Goal: Task Accomplishment & Management: Manage account settings

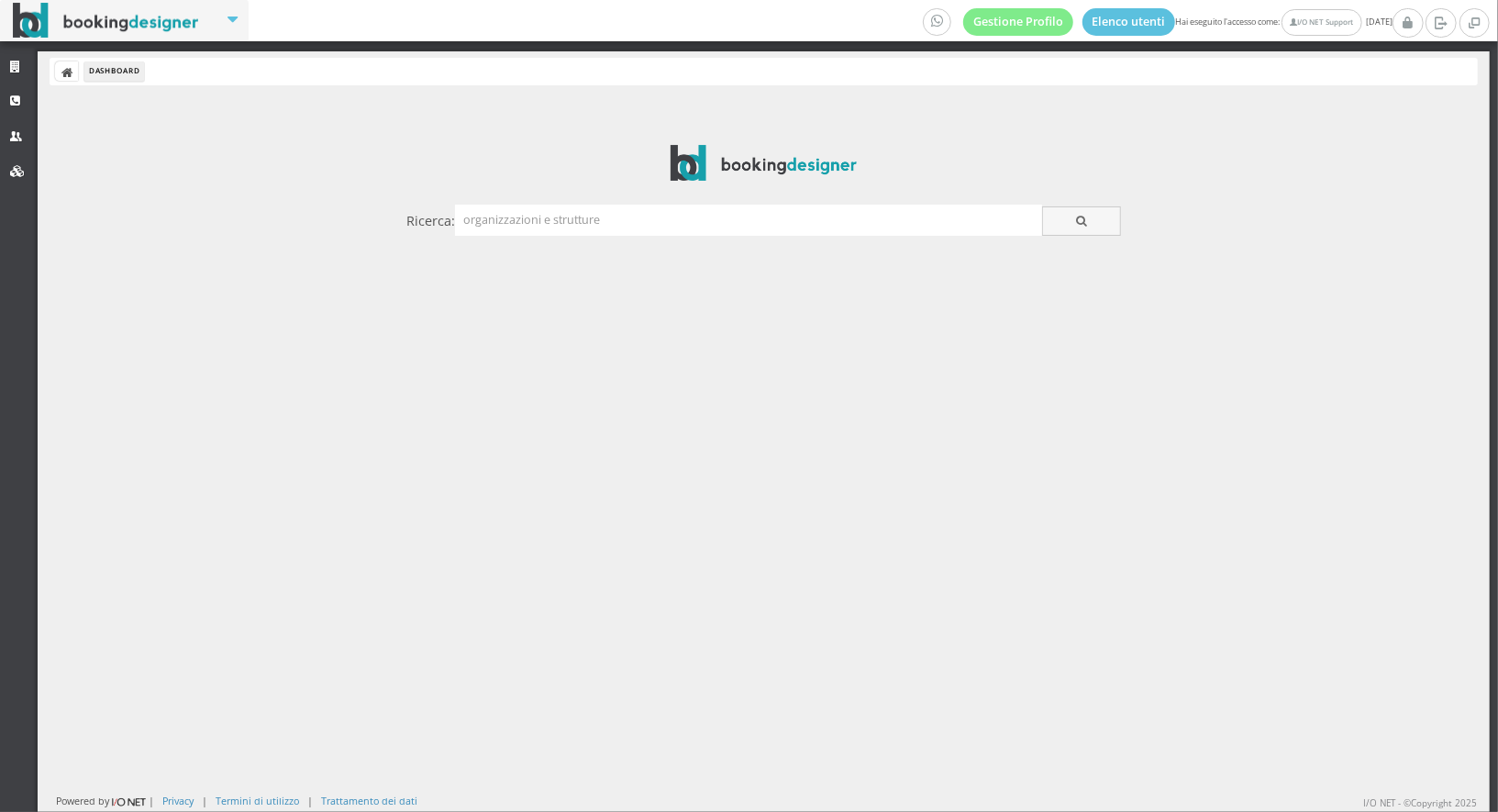
click at [715, 182] on div at bounding box center [764, 168] width 1453 height 48
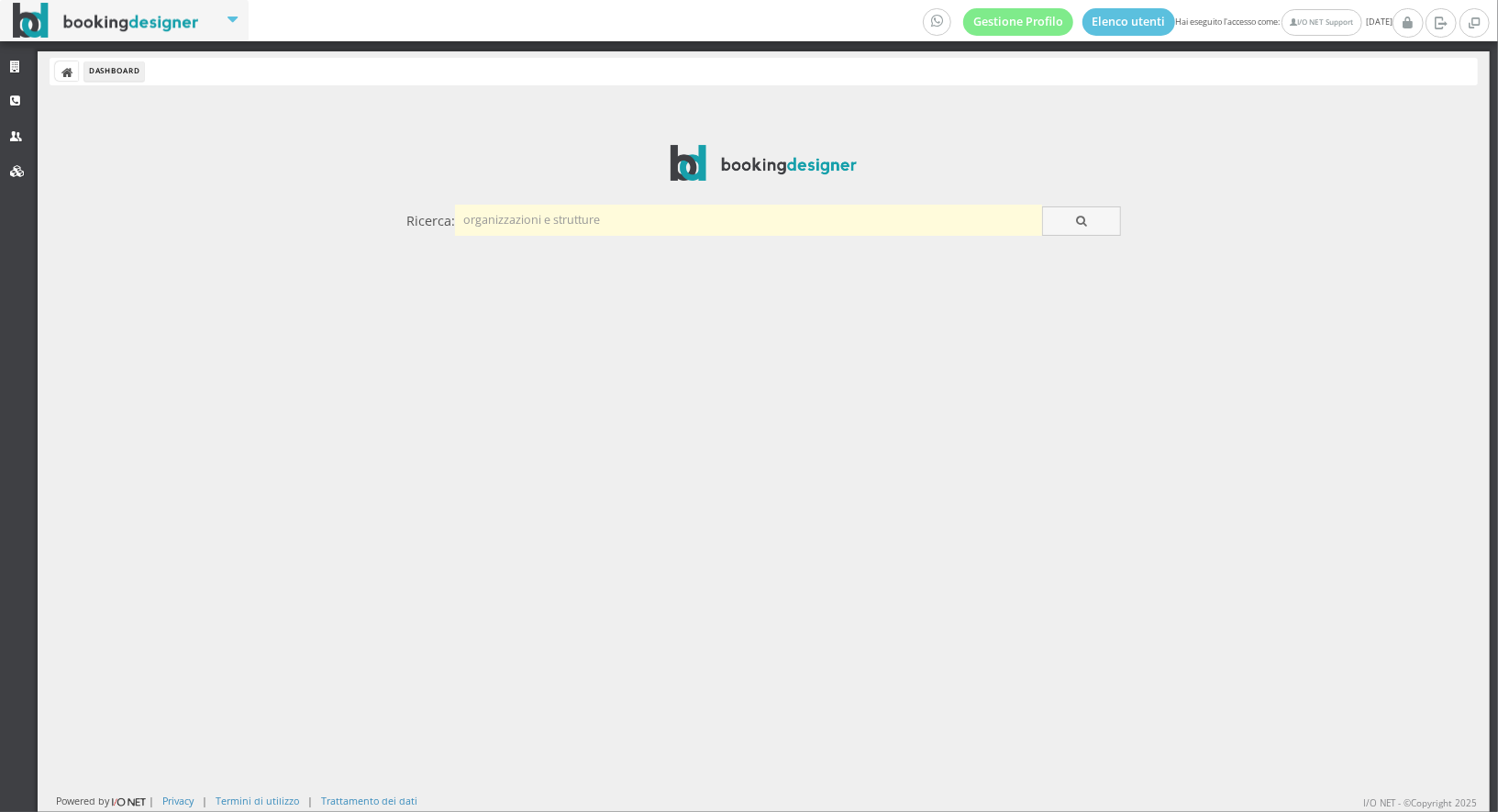
click at [696, 215] on input "text" at bounding box center [748, 220] width 587 height 30
type input "casarana"
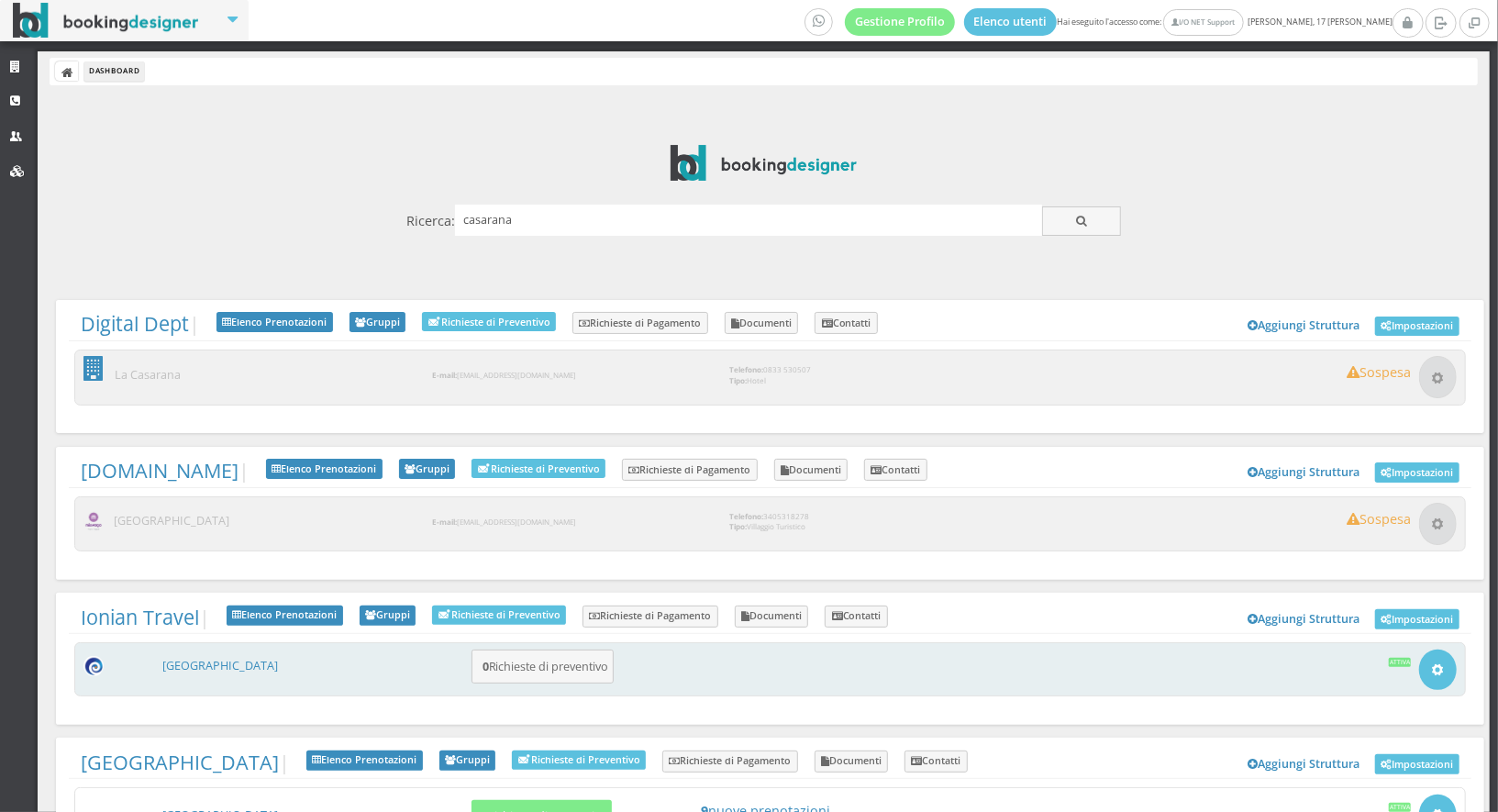
scroll to position [81, 0]
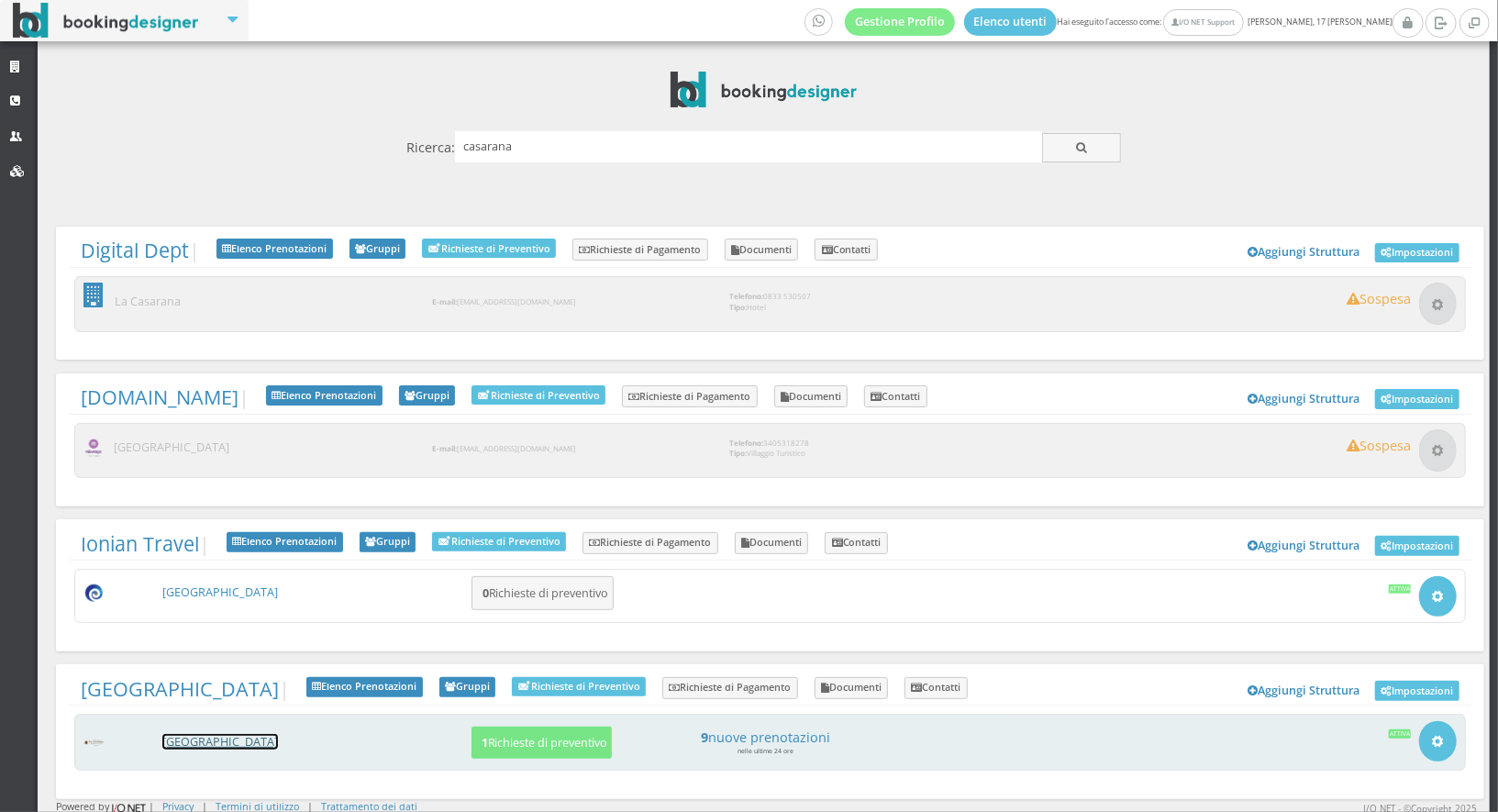
click at [278, 740] on link "[GEOGRAPHIC_DATA]" at bounding box center [220, 742] width 116 height 16
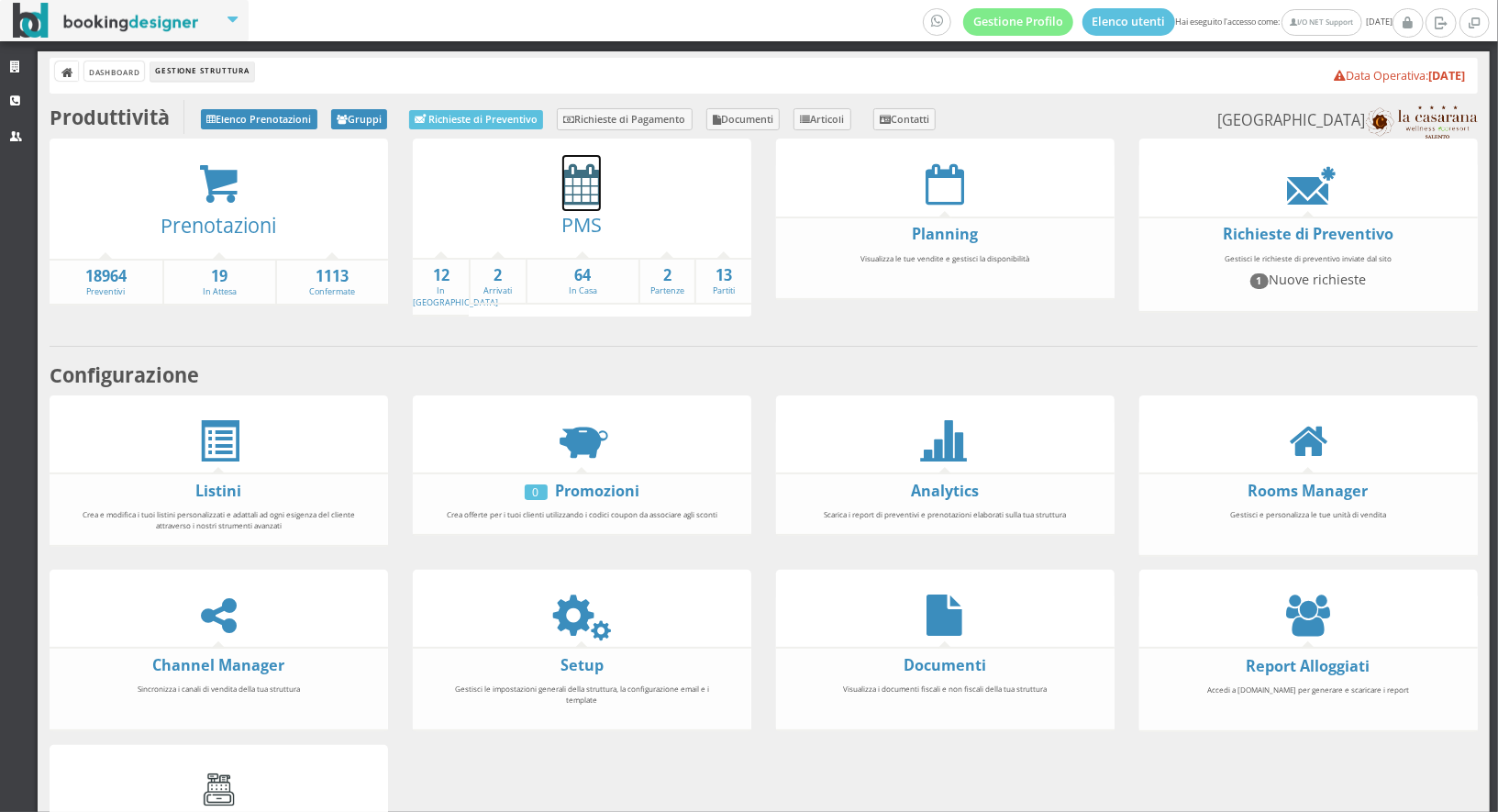
click at [584, 195] on icon at bounding box center [581, 184] width 39 height 41
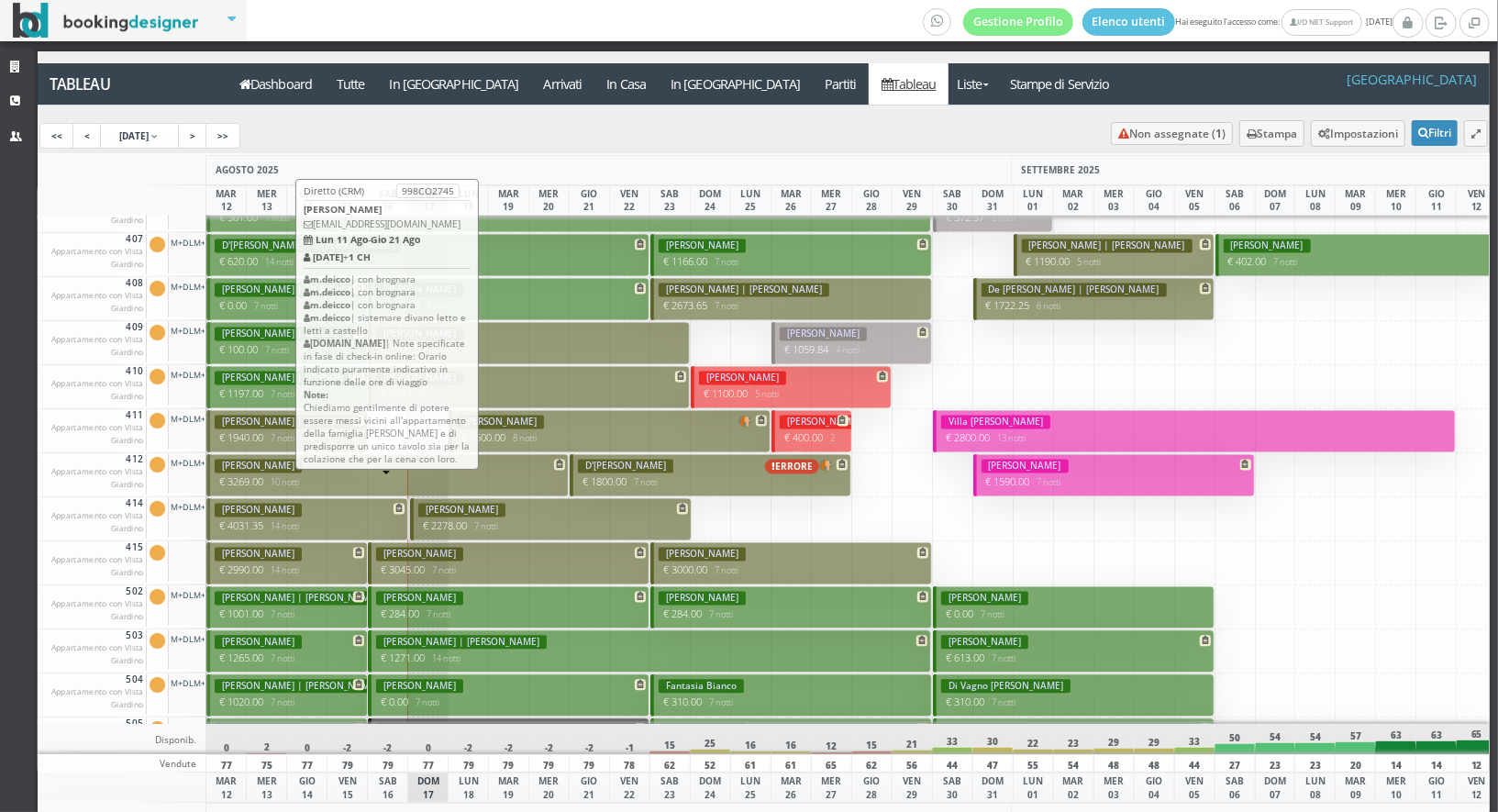
scroll to position [2412, 0]
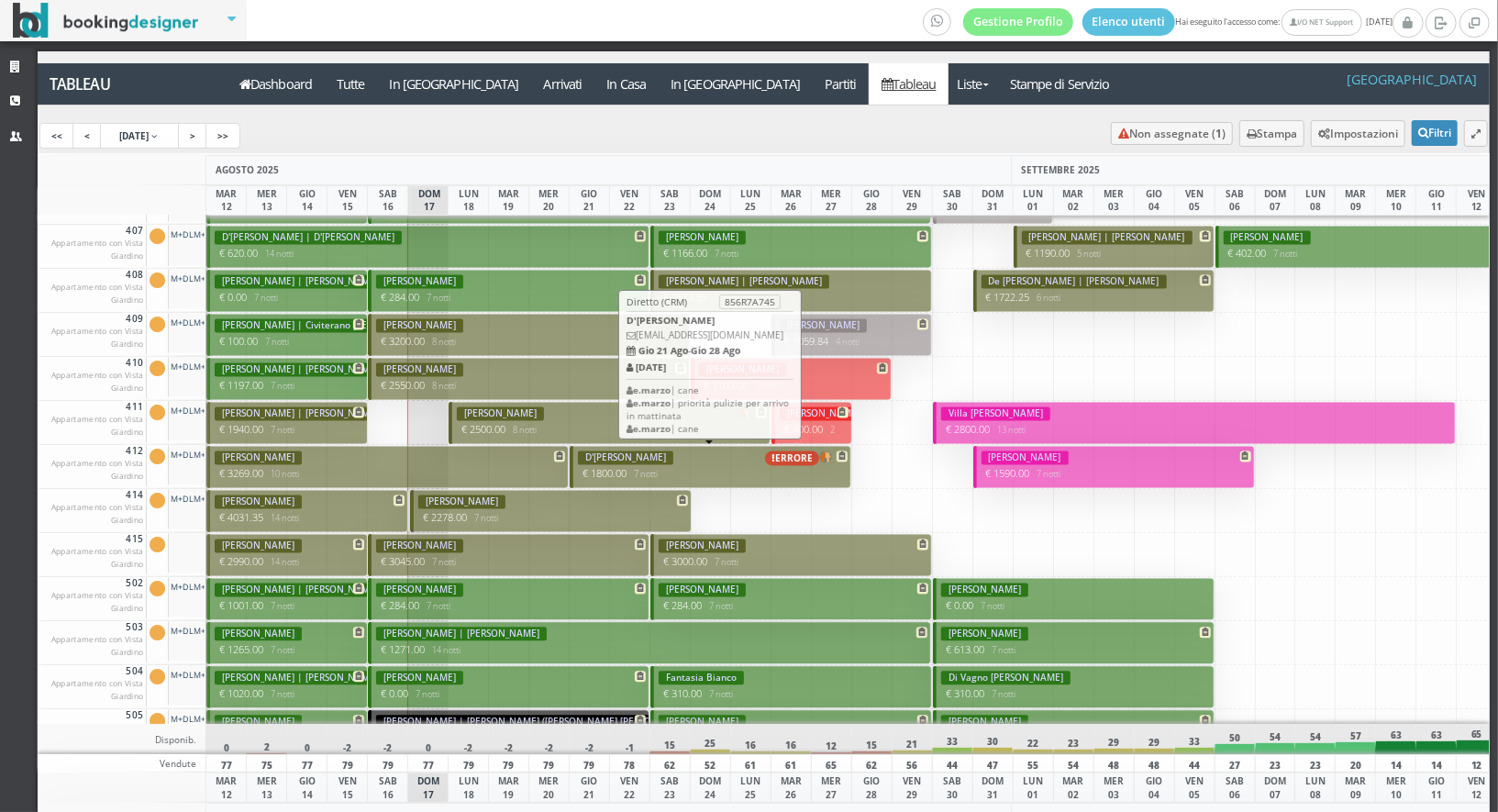
click at [730, 481] on button "D'Esposito Rosita ERRORE € 1800.00 7 notti 2 Adulti" at bounding box center [710, 467] width 282 height 43
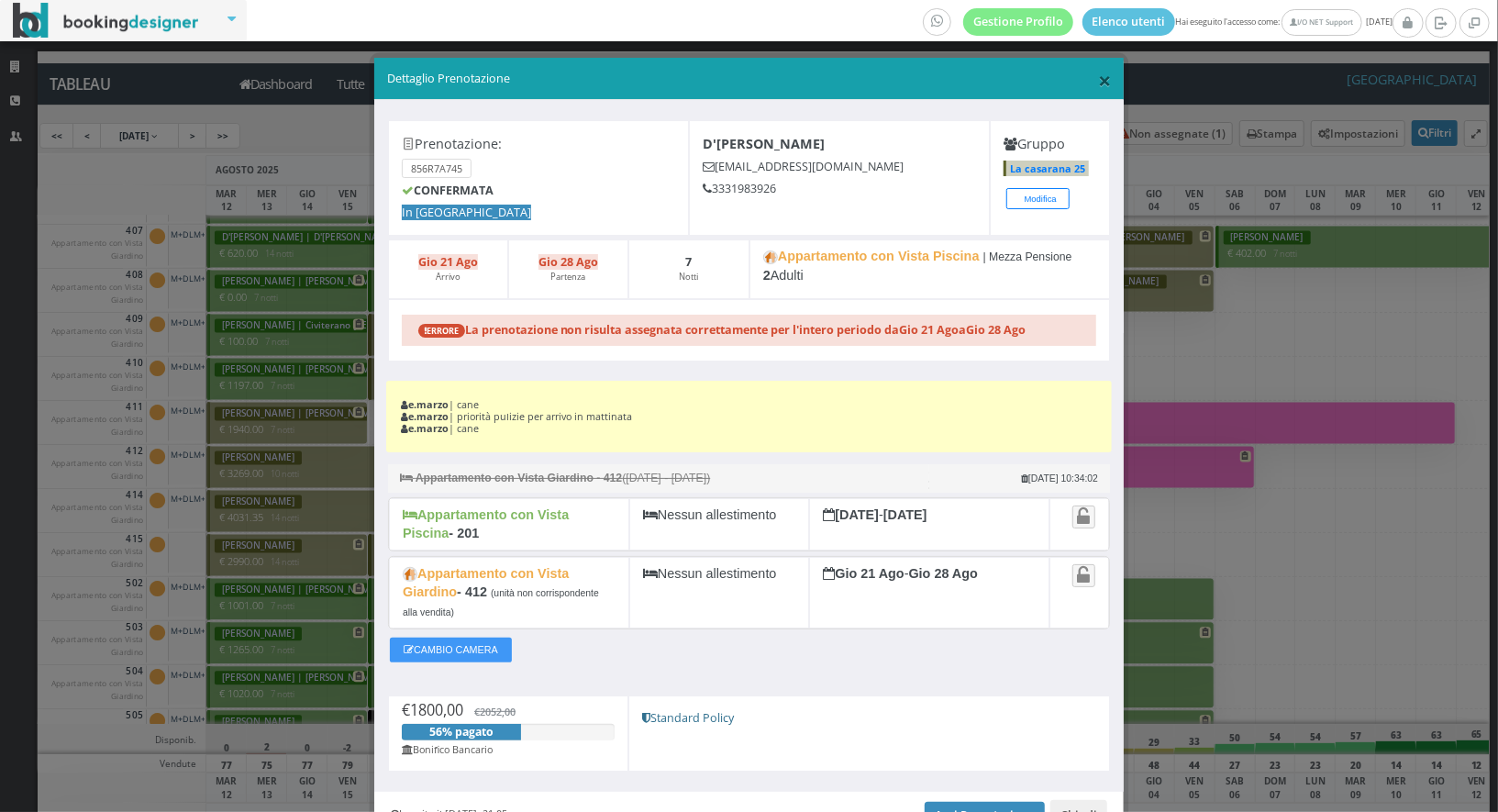
click at [1098, 76] on span "×" at bounding box center [1104, 79] width 13 height 31
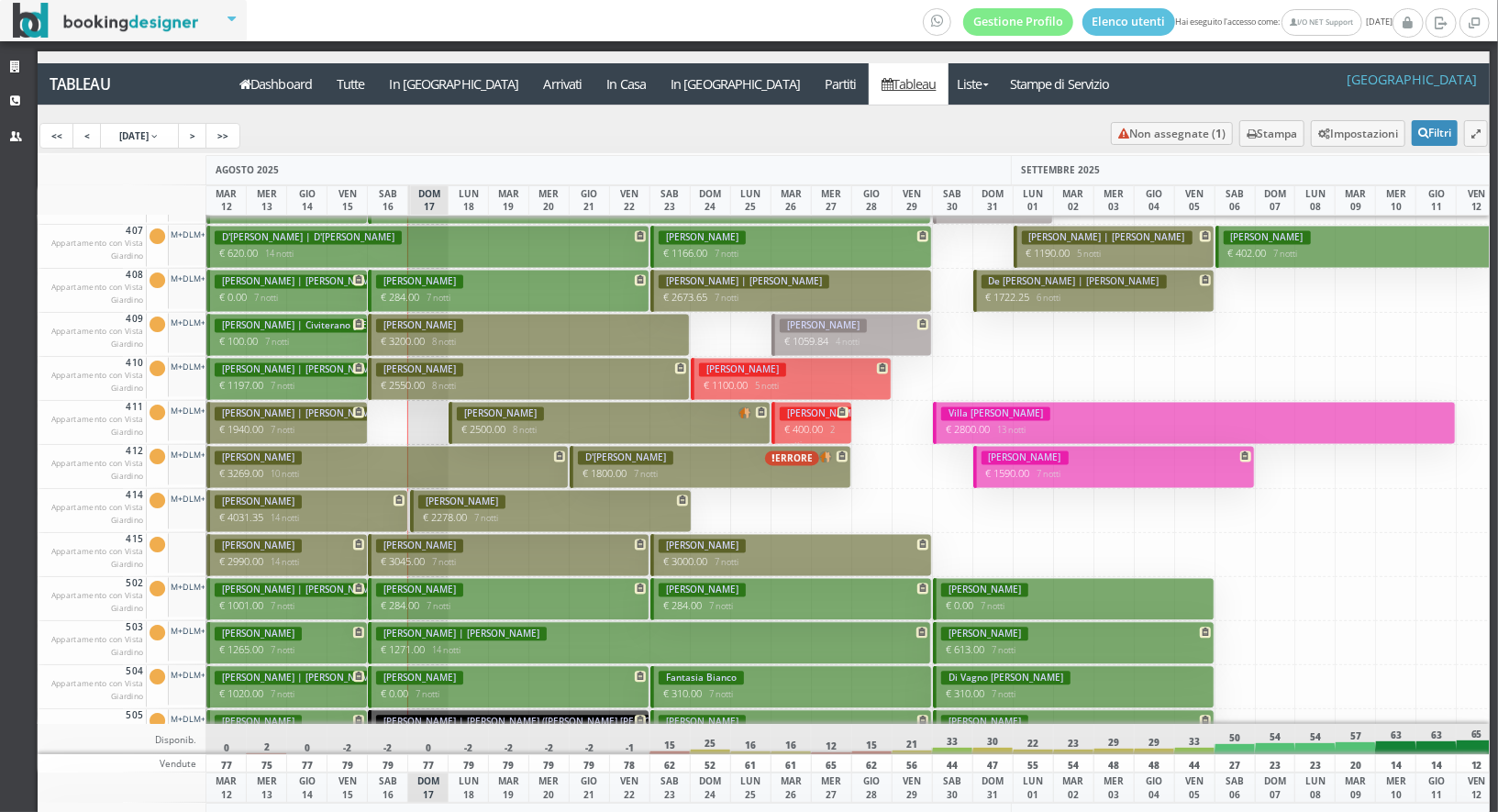
click at [631, 475] on small "7 notti" at bounding box center [642, 475] width 31 height 12
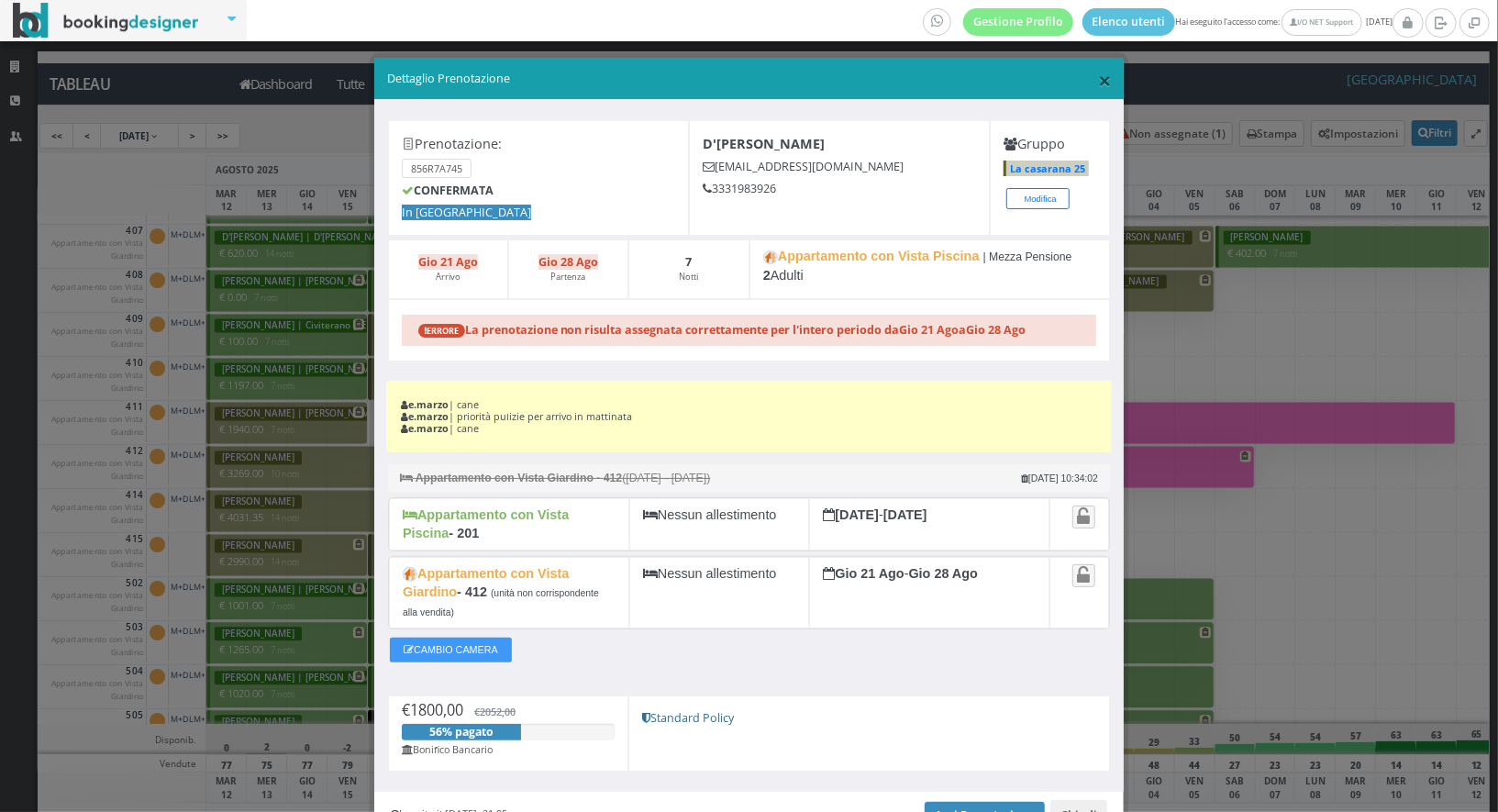
click at [1108, 82] on span "×" at bounding box center [1104, 79] width 13 height 31
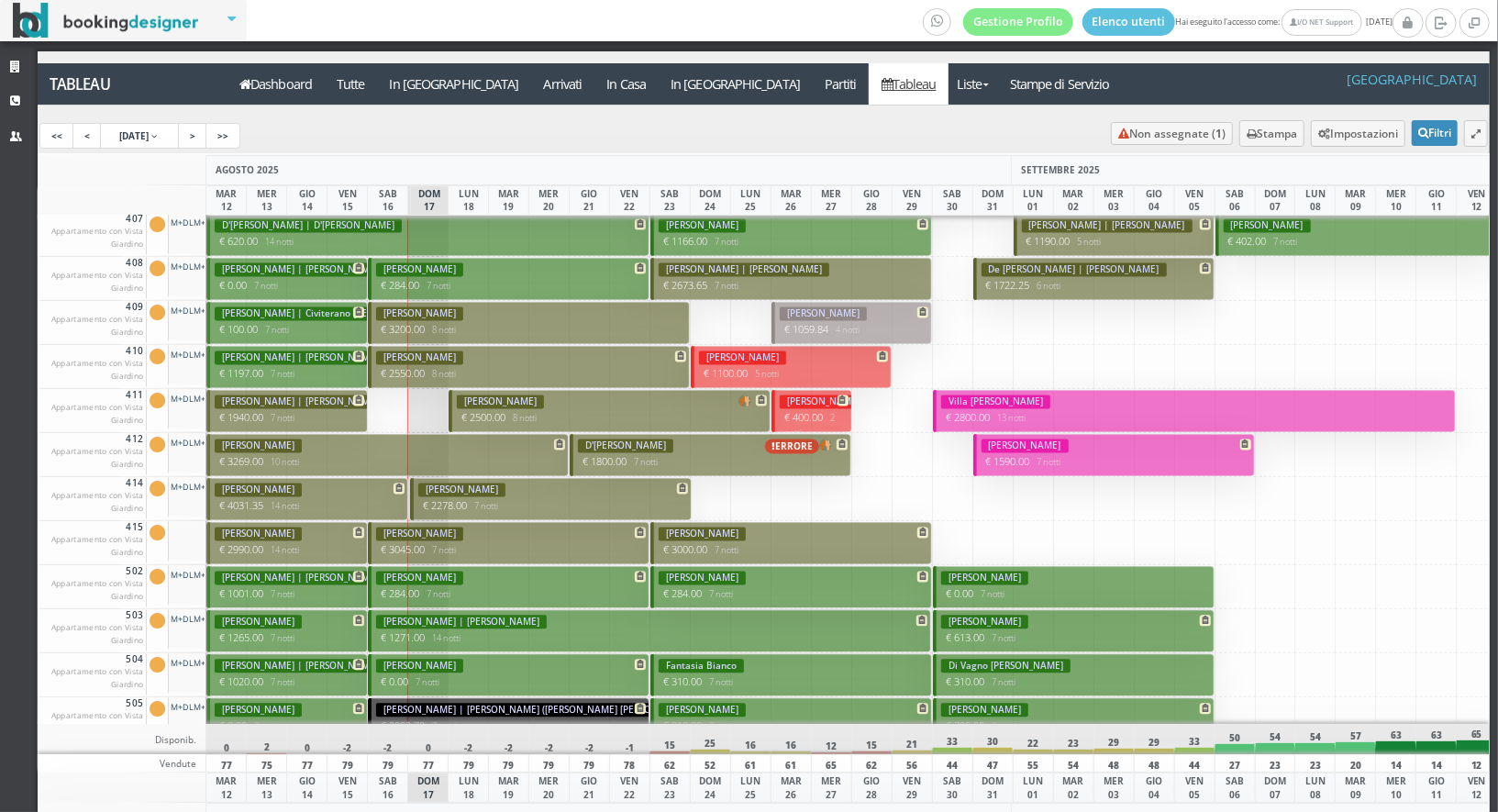
scroll to position [2408, 0]
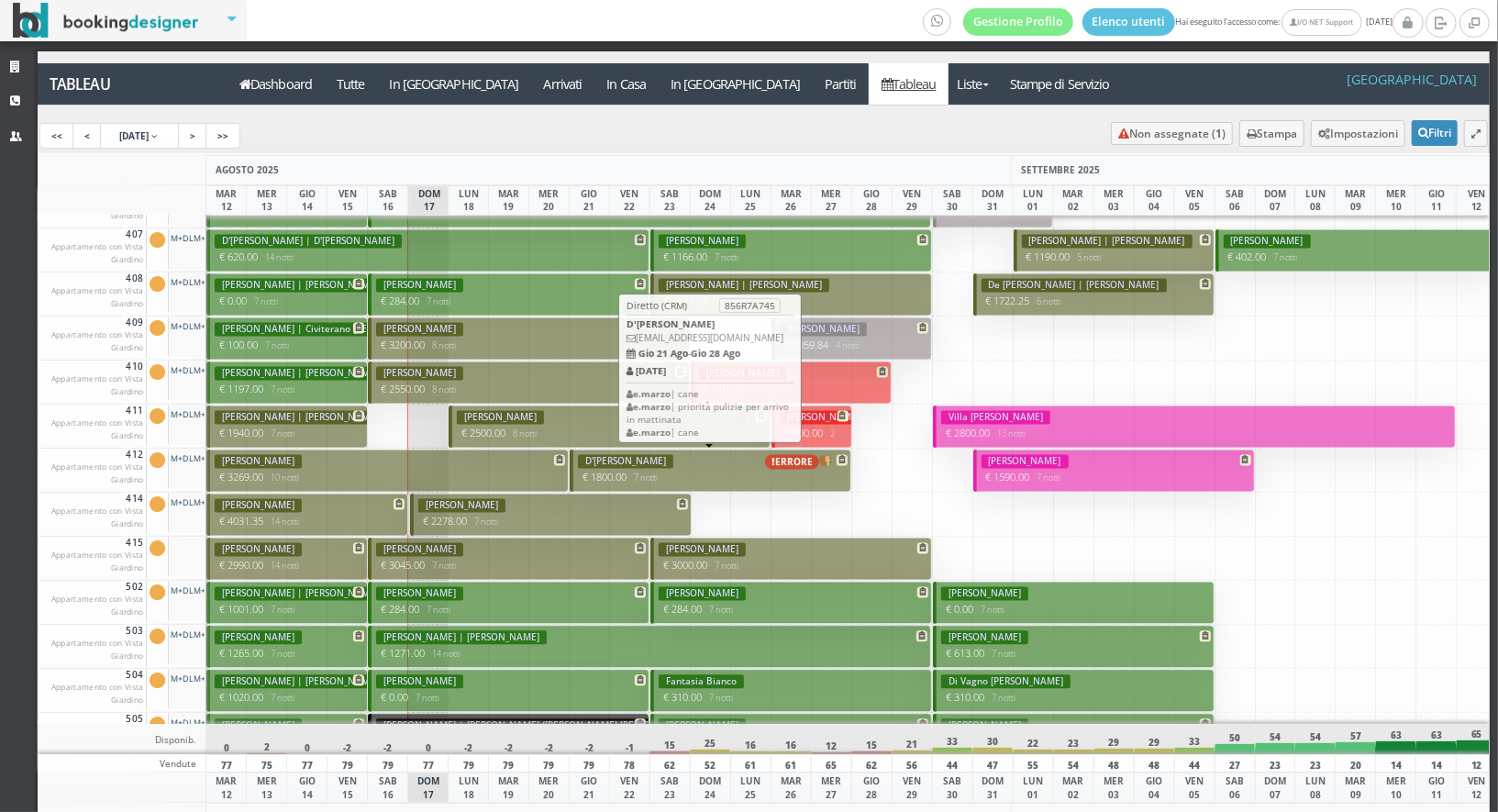
click at [696, 478] on p "€ 1800.00 7 notti" at bounding box center [711, 478] width 268 height 15
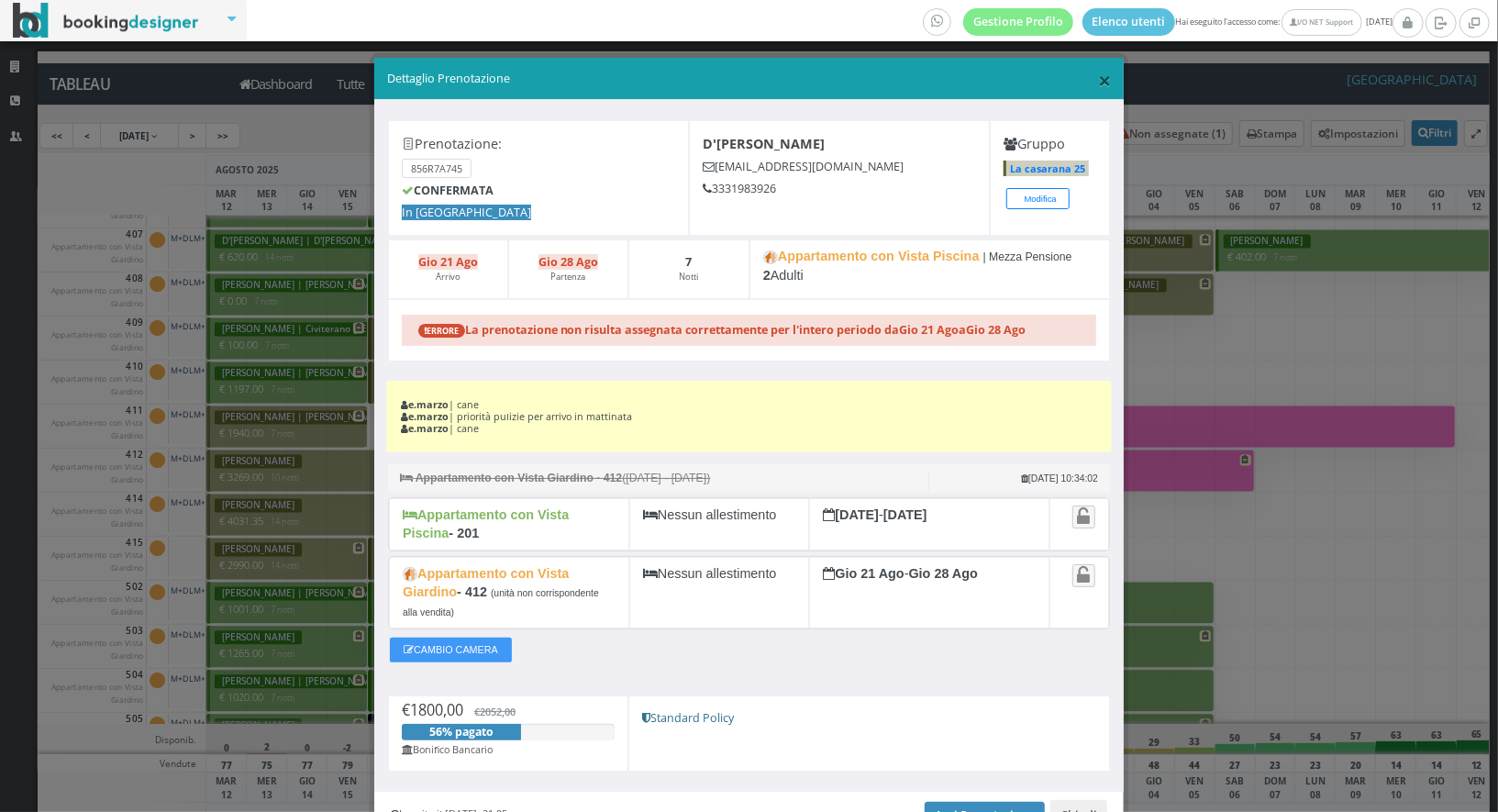
click at [1100, 81] on span "×" at bounding box center [1104, 79] width 13 height 31
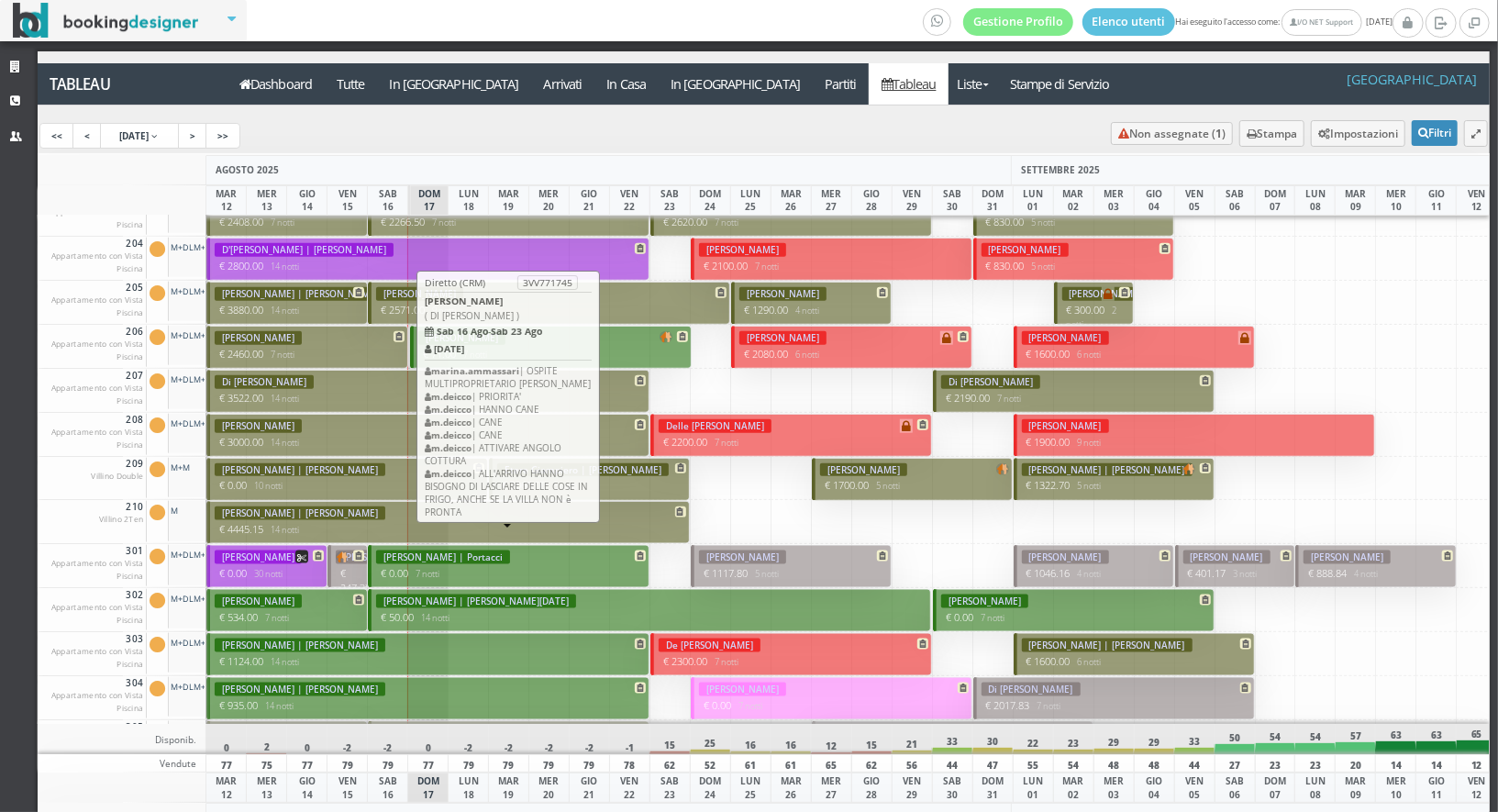
scroll to position [1370, 0]
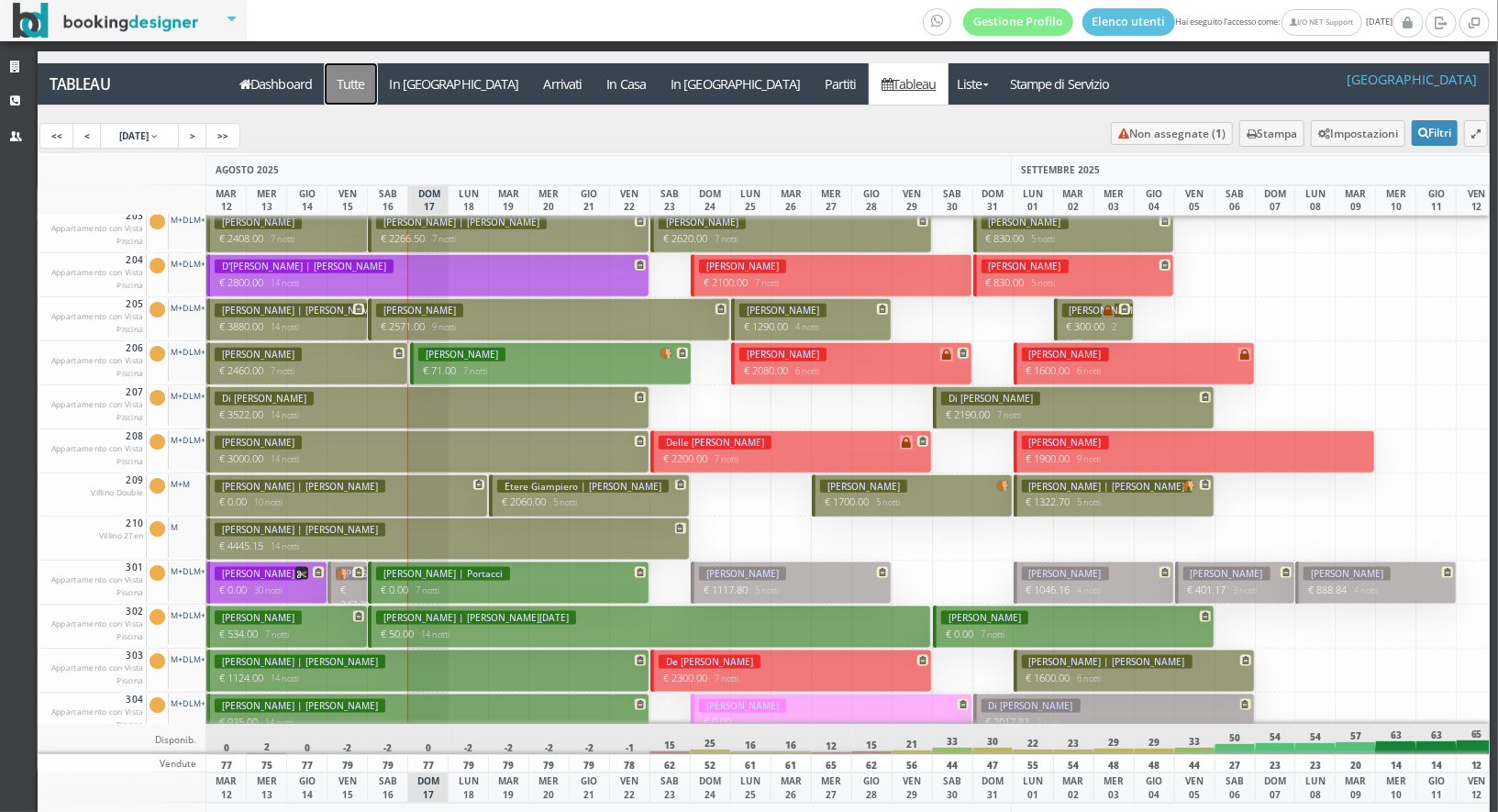
click at [361, 88] on a=pms-all"] "Tutte" at bounding box center [351, 84] width 54 height 41
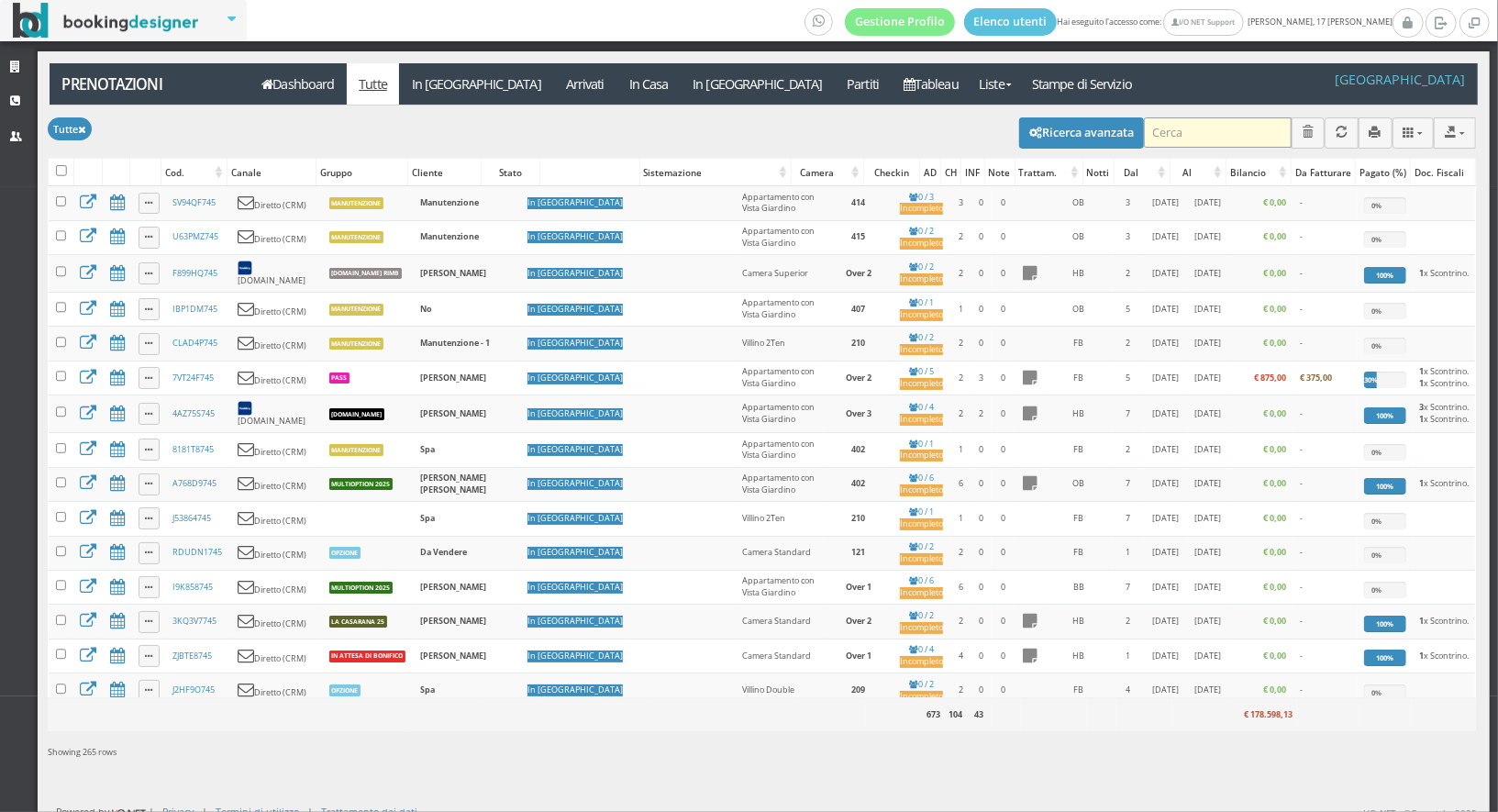
click at [1182, 137] on input "search" at bounding box center [1217, 133] width 148 height 30
click at [1206, 141] on input "search" at bounding box center [1217, 133] width 148 height 30
click at [271, 97] on link "Dashboard" at bounding box center [298, 84] width 97 height 41
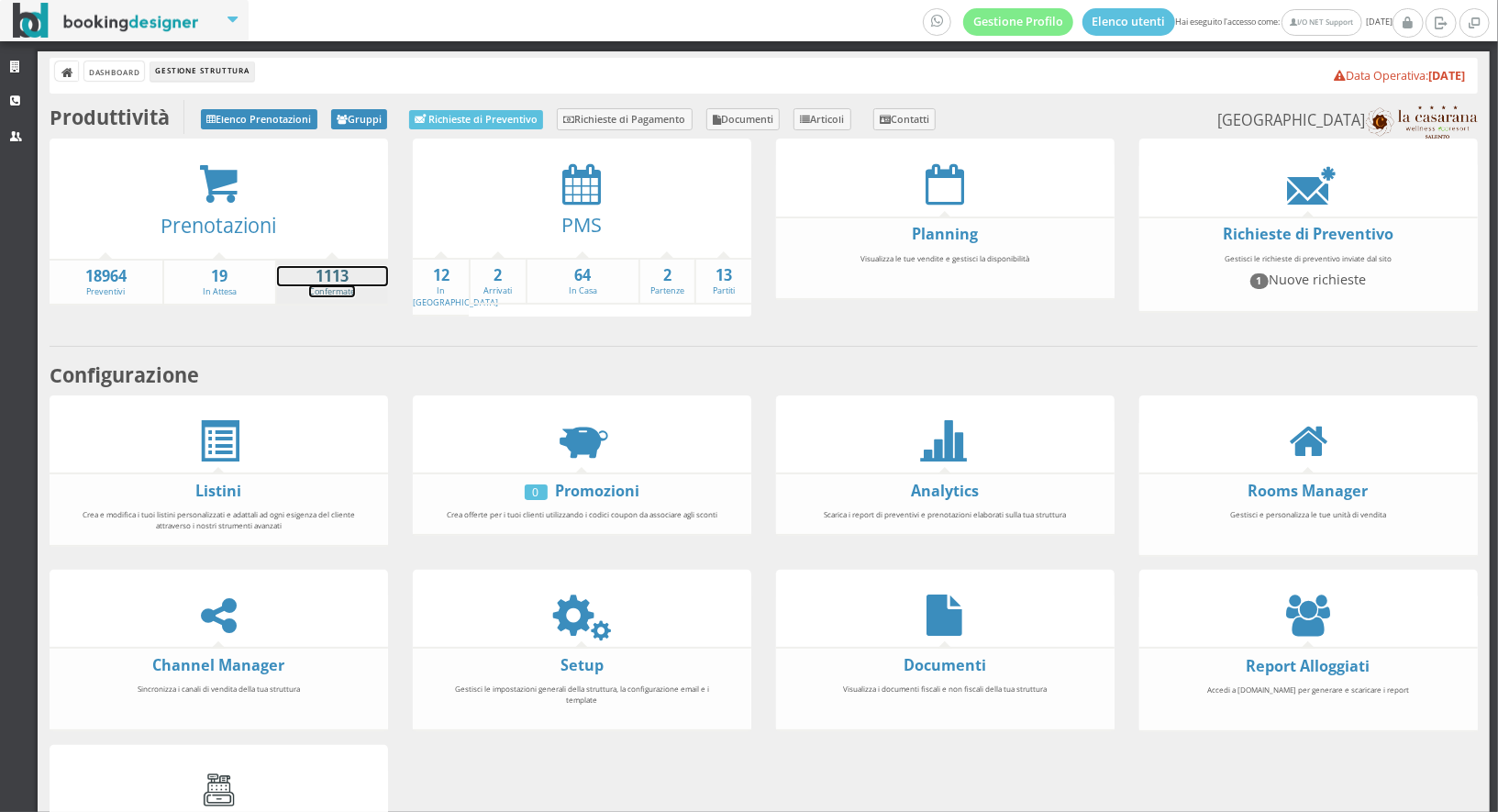
click at [325, 275] on strong "1113" at bounding box center [333, 276] width 111 height 21
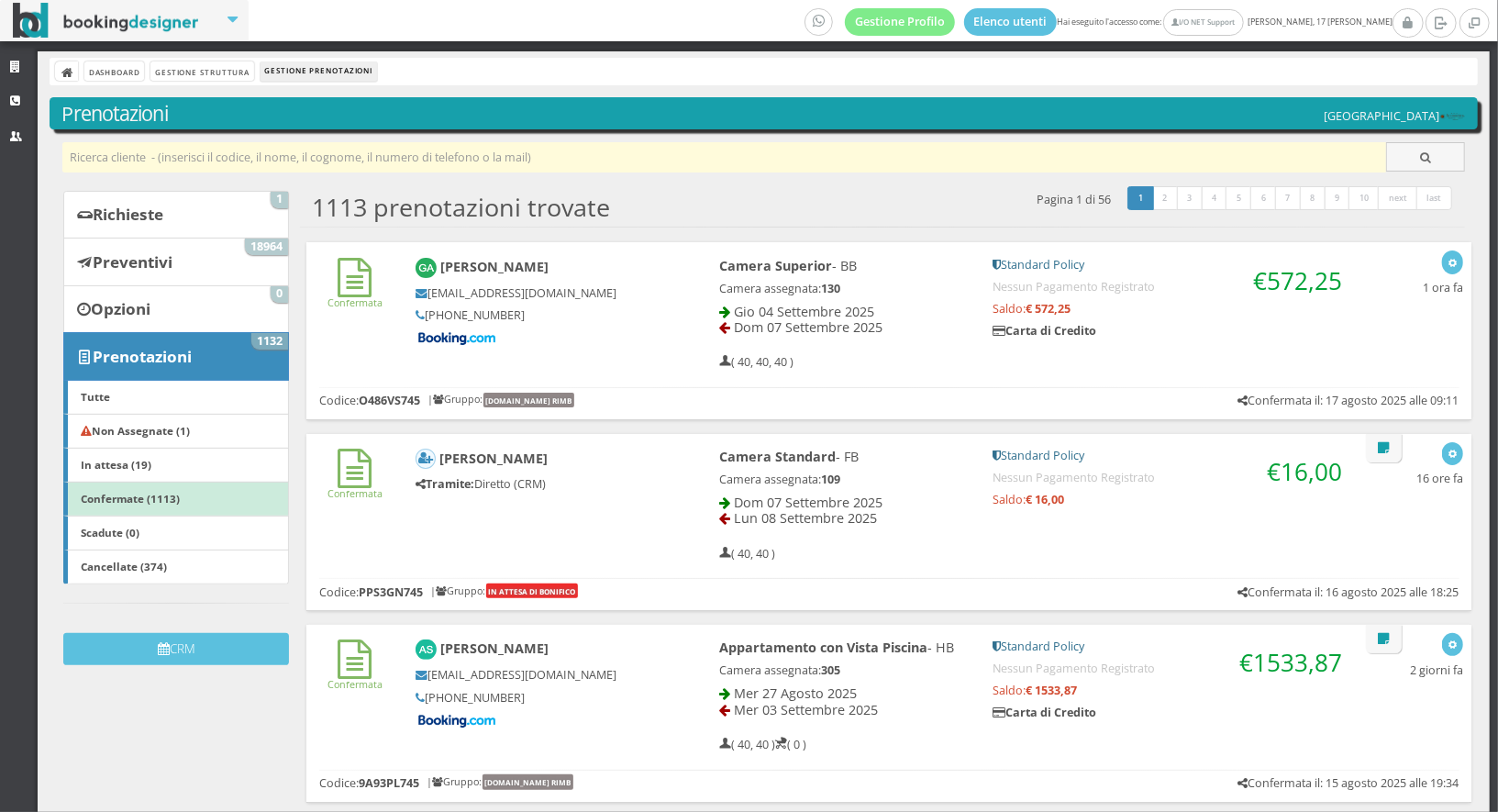
click at [292, 167] on input "text" at bounding box center [725, 157] width 1325 height 30
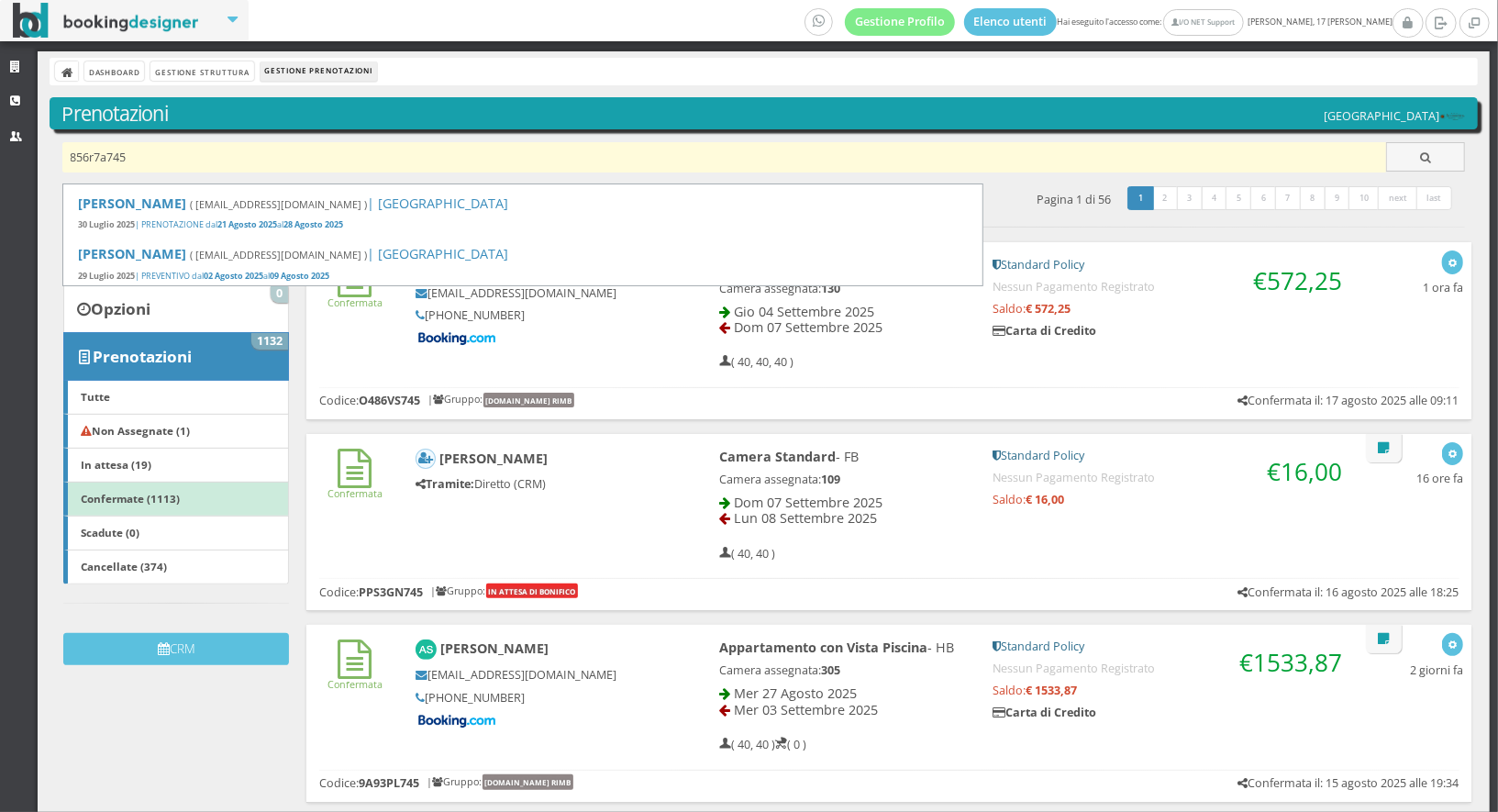
type input "856r7a745"
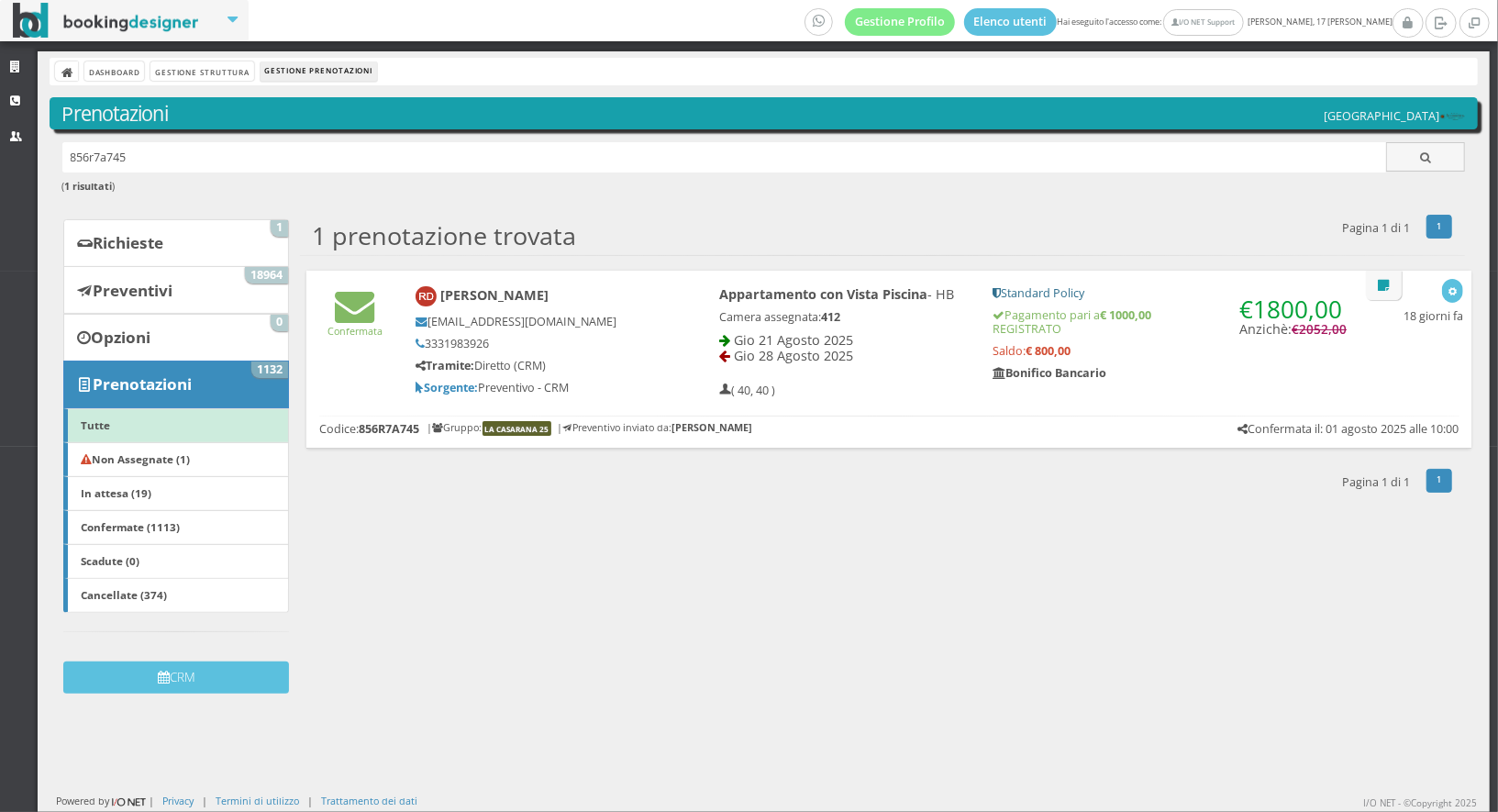
click at [636, 378] on div "[EMAIL_ADDRESS][DOMAIN_NAME] 3331983926 Tramite: Diretto (CRM) Sorgente: Preven…" at bounding box center [537, 355] width 242 height 81
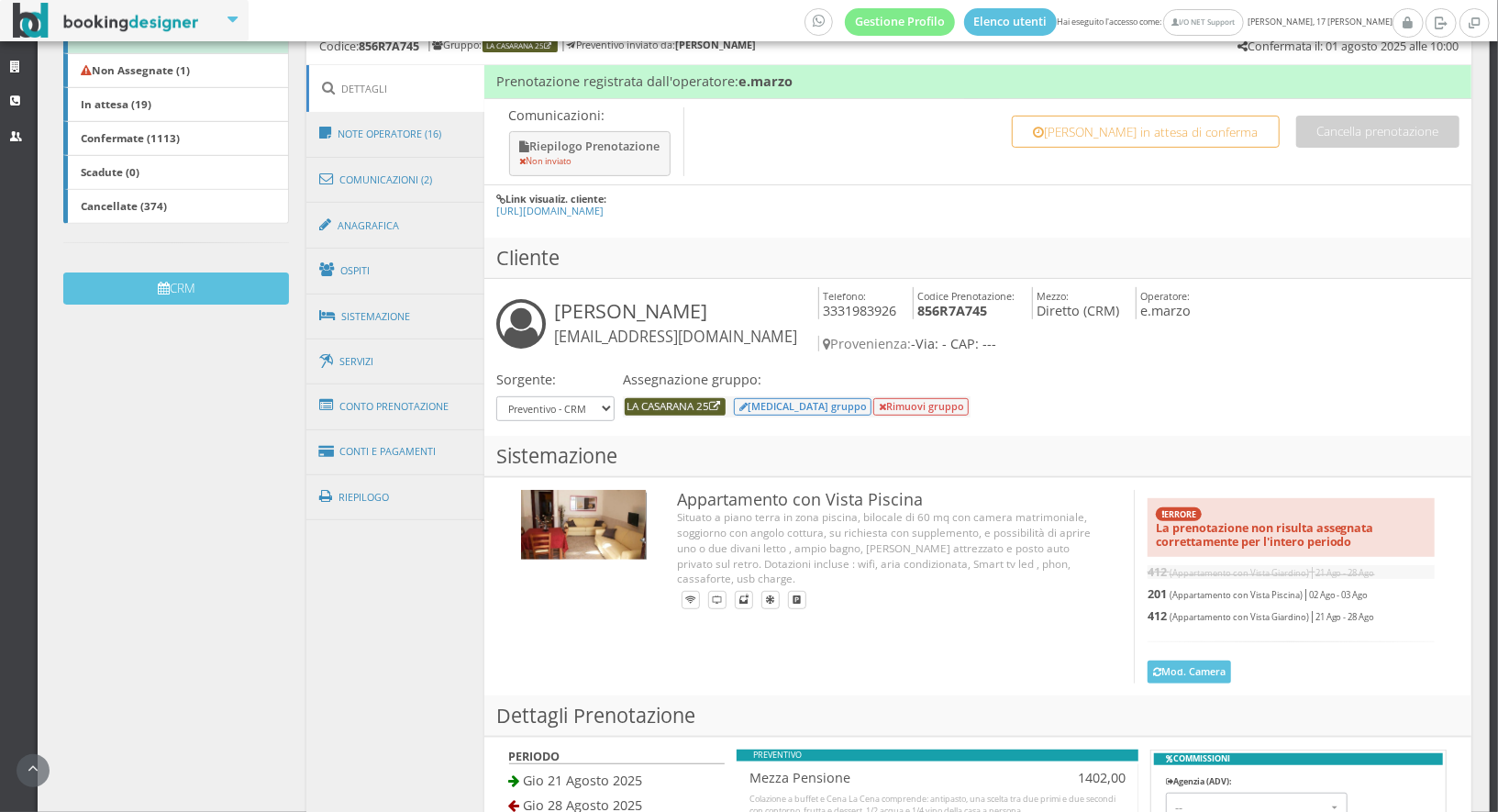
scroll to position [490, 0]
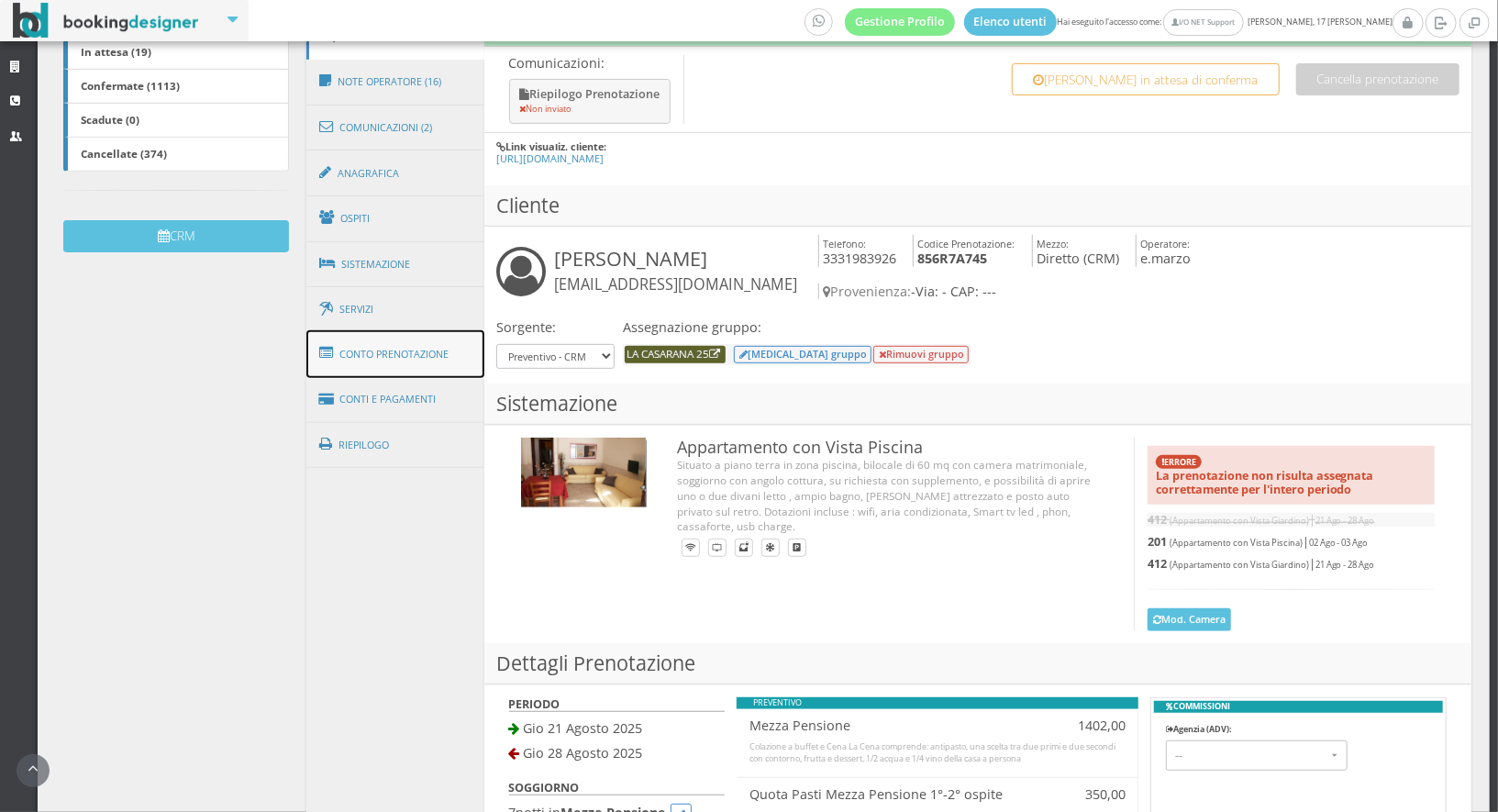
click at [419, 351] on link "Conto Prenotazione" at bounding box center [395, 353] width 178 height 48
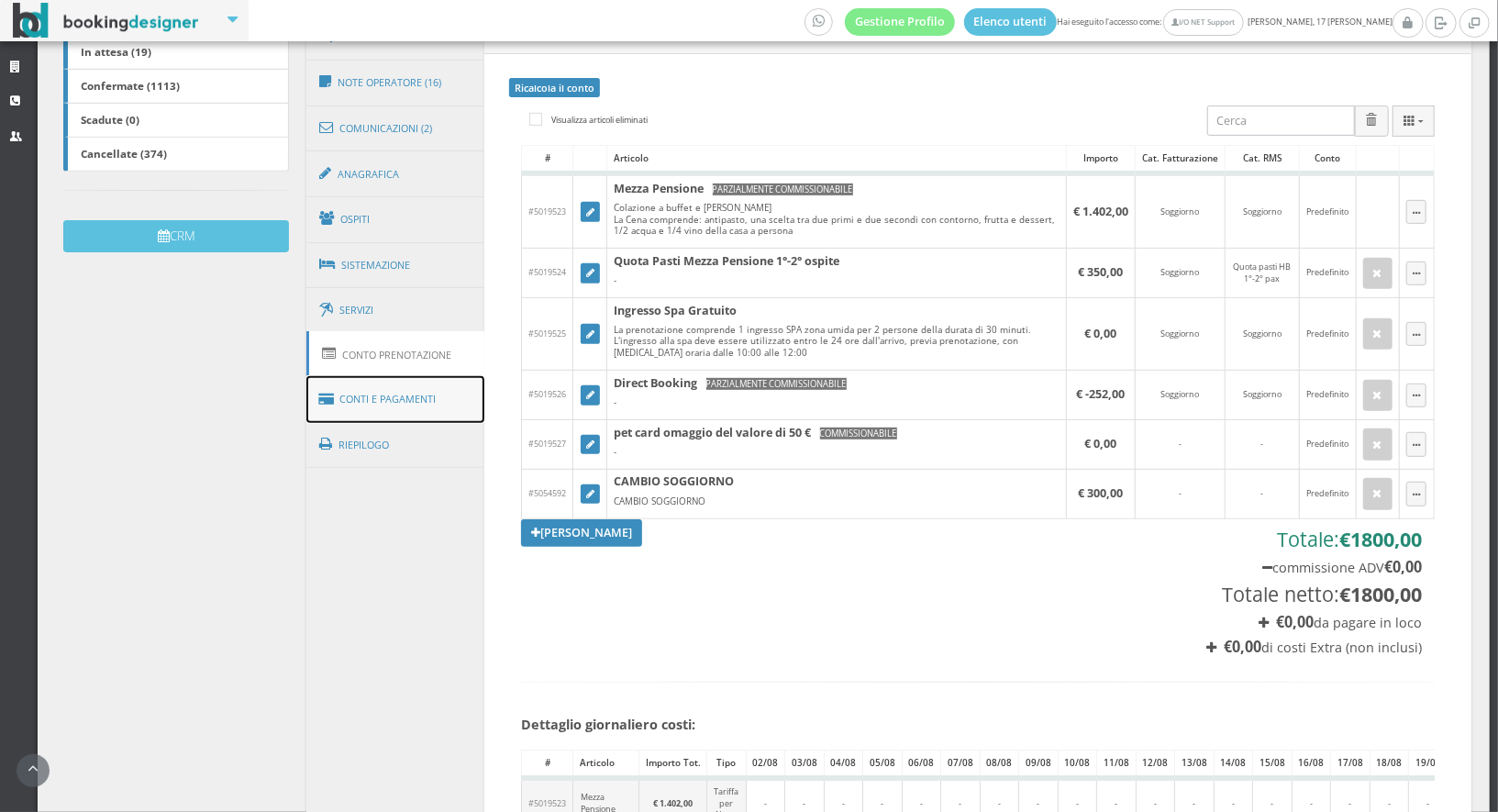
click at [429, 398] on link "Conti e Pagamenti" at bounding box center [395, 399] width 178 height 47
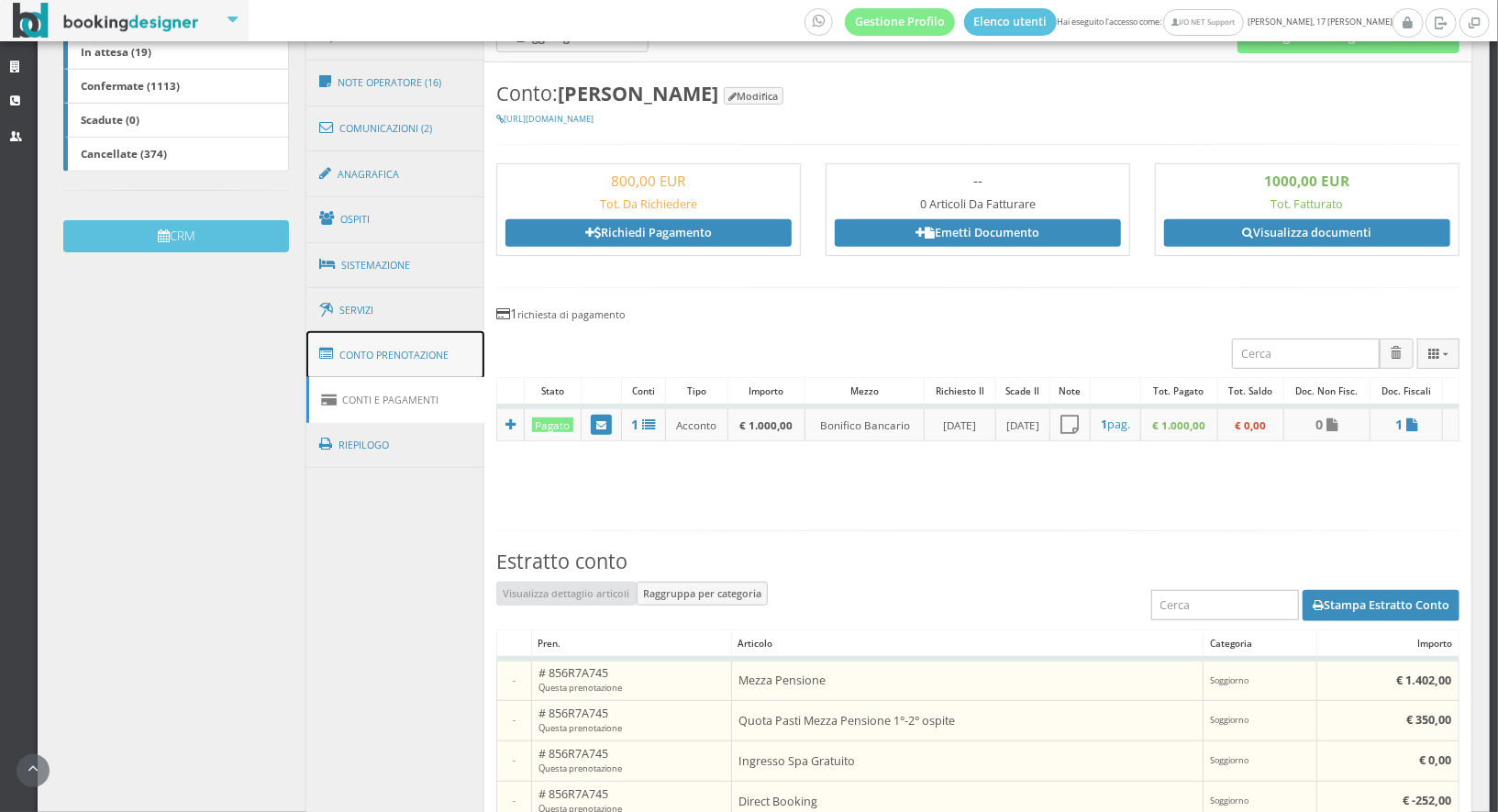
click at [406, 371] on link "Conto Prenotazione" at bounding box center [395, 354] width 178 height 48
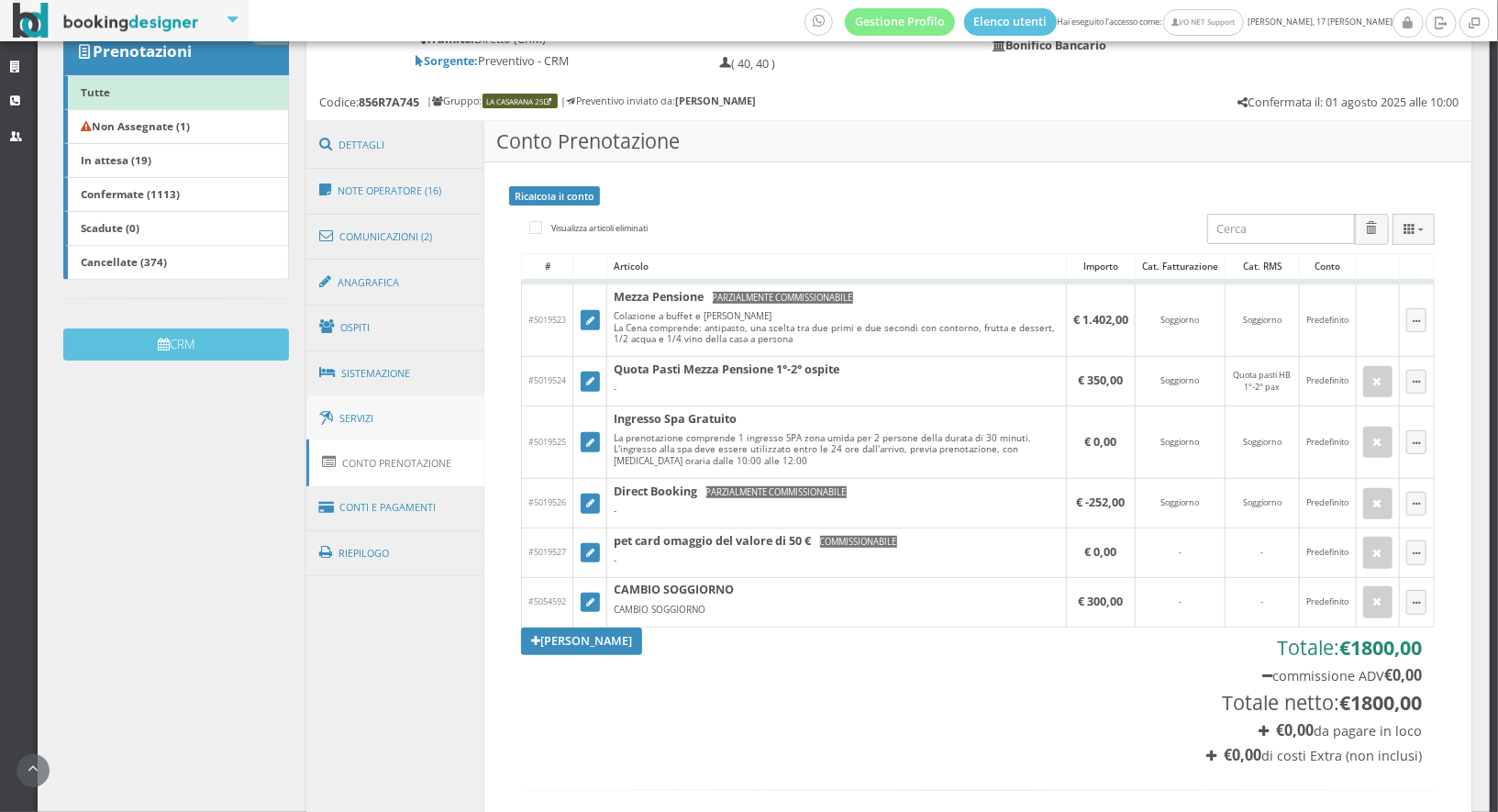
scroll to position [361, 0]
